Goal: Find specific page/section: Find specific page/section

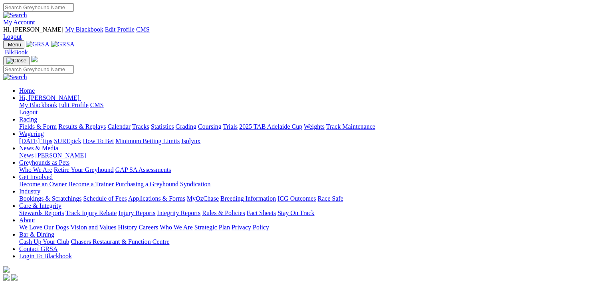
click at [196, 123] on link "Grading" at bounding box center [186, 126] width 21 height 7
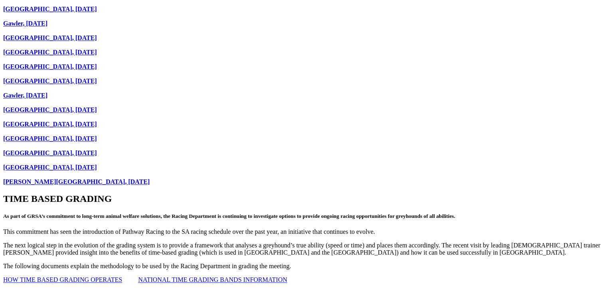
scroll to position [1198, 0]
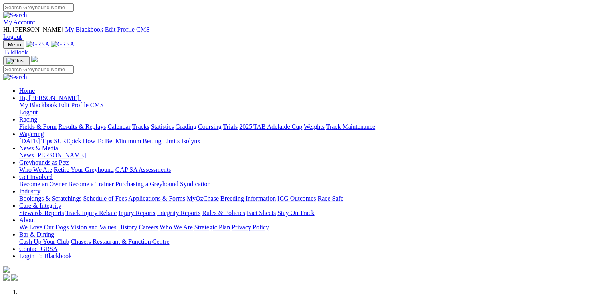
click at [37, 116] on link "Racing" at bounding box center [28, 119] width 18 height 7
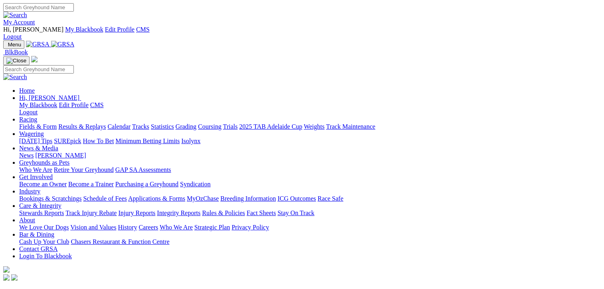
click at [196, 123] on link "Grading" at bounding box center [186, 126] width 21 height 7
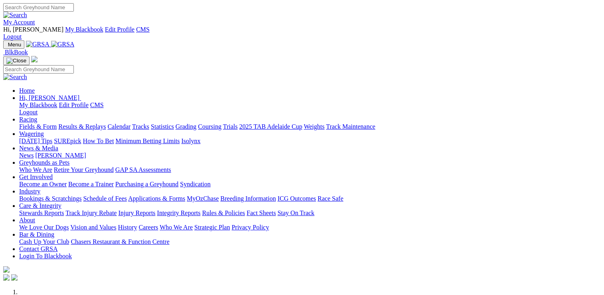
drag, startPoint x: 0, startPoint y: 0, endPoint x: 142, endPoint y: 32, distance: 145.3
click at [37, 116] on link "Racing" at bounding box center [28, 119] width 18 height 7
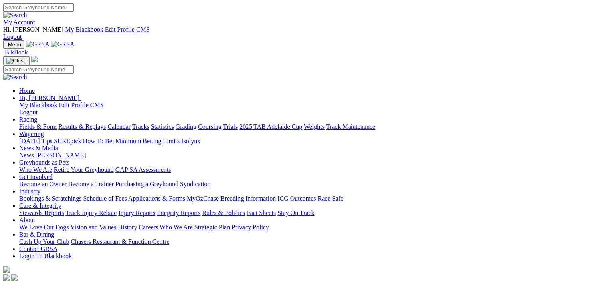
click at [196, 123] on link "Grading" at bounding box center [186, 126] width 21 height 7
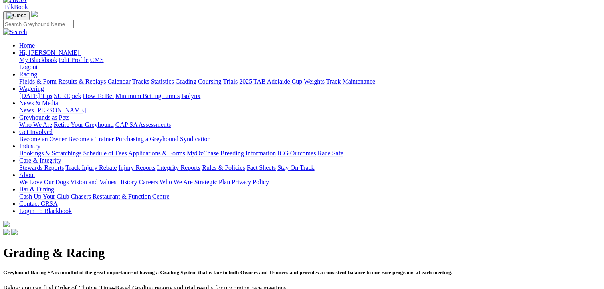
scroll to position [80, 0]
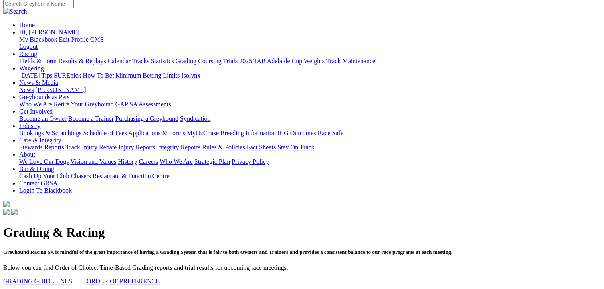
click at [167, 288] on link "here" at bounding box center [161, 294] width 11 height 7
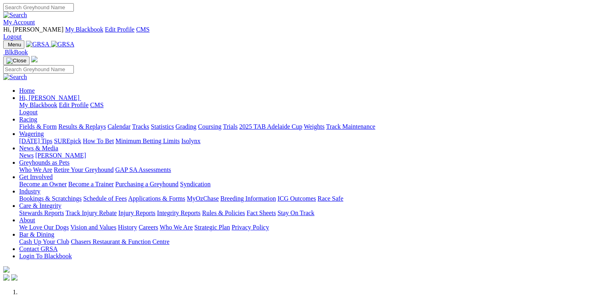
click at [37, 116] on link "Racing" at bounding box center [28, 119] width 18 height 7
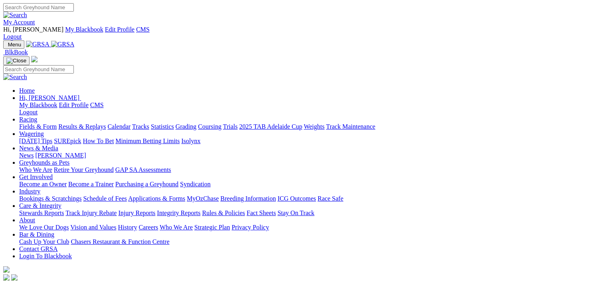
click at [196, 123] on link "Grading" at bounding box center [186, 126] width 21 height 7
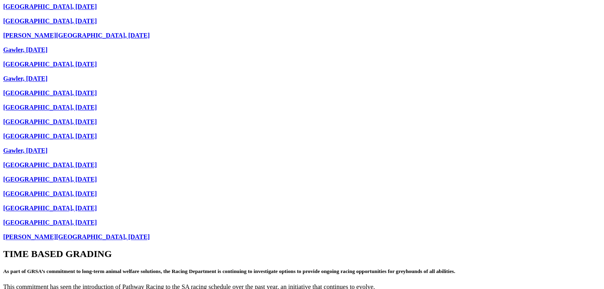
scroll to position [1198, 0]
